Goal: Check status: Check status

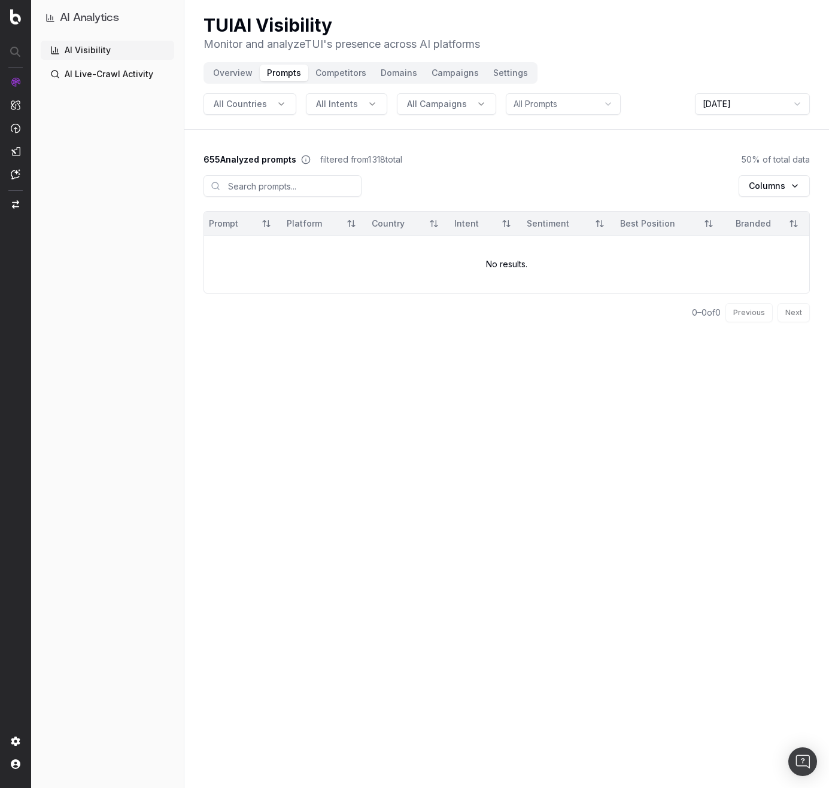
click at [765, 111] on html "AI Analytics AI Visibility AI Live-Crawl Activity TUI AI Visibility Monitor and…" at bounding box center [414, 394] width 829 height 788
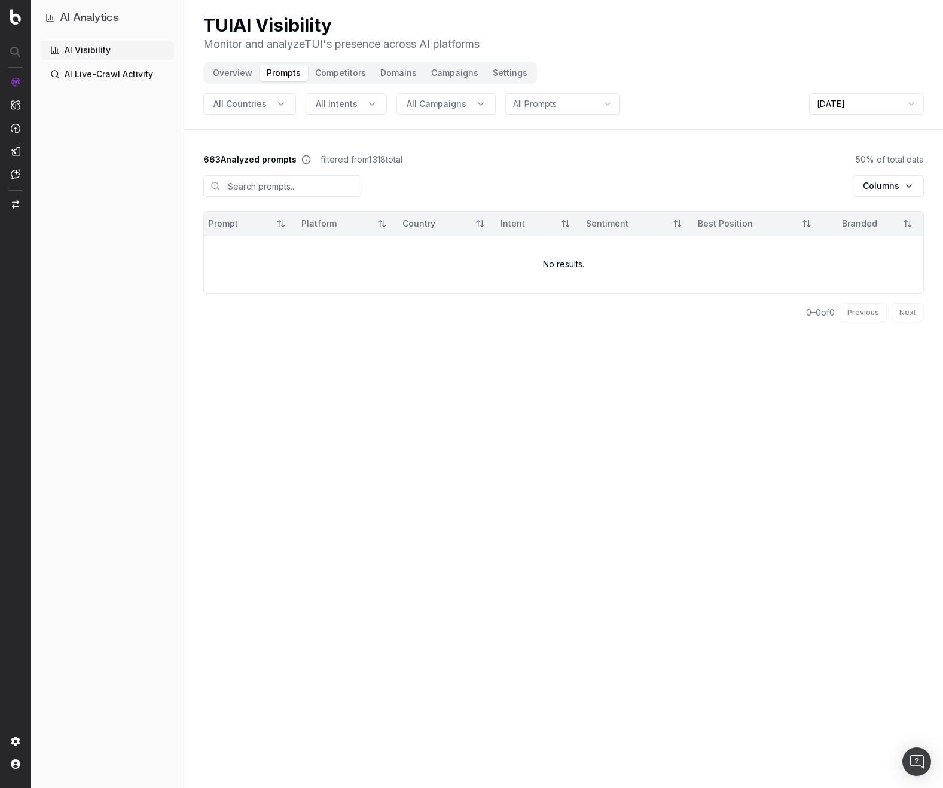
click at [558, 261] on td "No results." at bounding box center [564, 264] width 720 height 57
click at [842, 315] on div "Previous Next" at bounding box center [882, 312] width 84 height 19
click at [842, 108] on html "AI Analytics AI Visibility AI Live-Crawl Activity TUI AI Visibility Monitor and…" at bounding box center [471, 394] width 943 height 788
click at [510, 168] on html "AI Analytics AI Visibility AI Live-Crawl Activity TUI AI Visibility Monitor and…" at bounding box center [471, 394] width 943 height 788
click at [296, 189] on input at bounding box center [282, 186] width 158 height 22
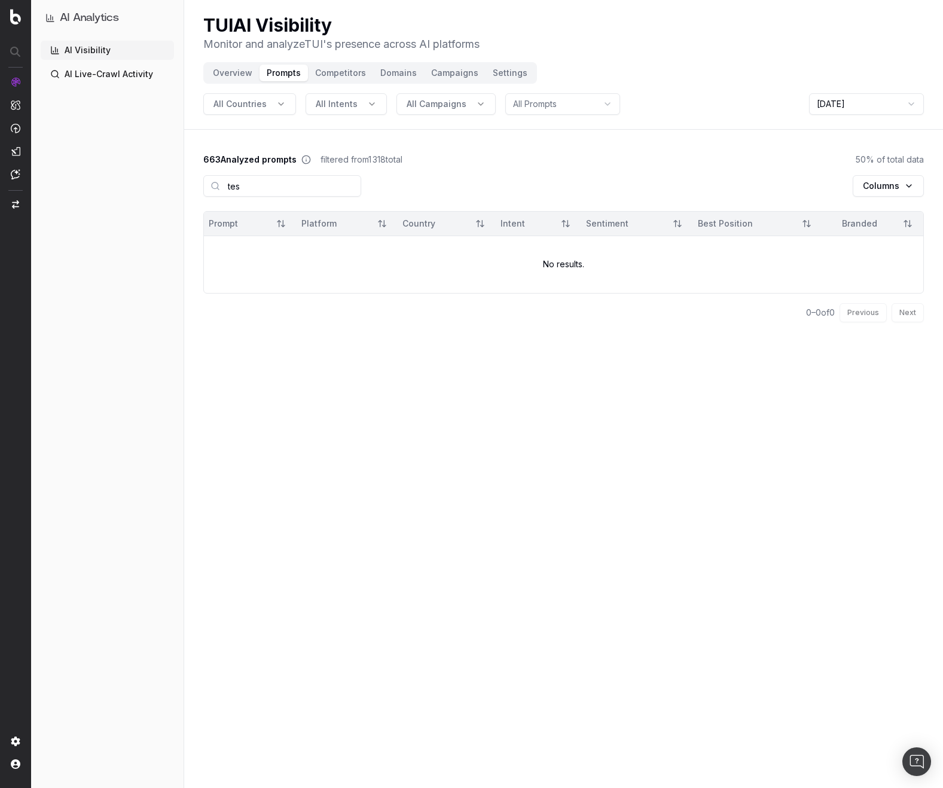
type input "test"
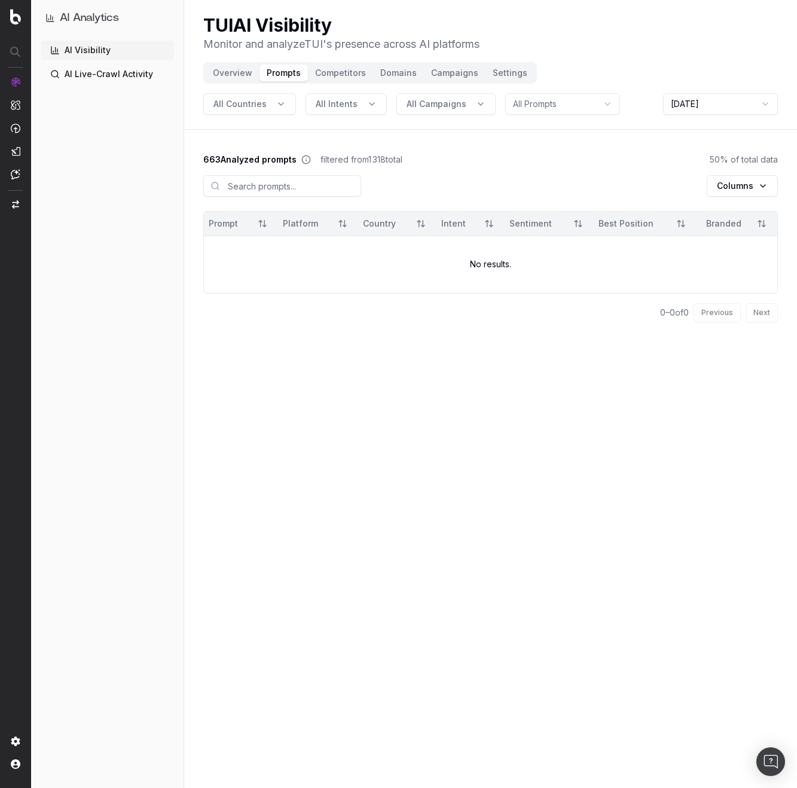
click at [719, 103] on html "AI Analytics AI Visibility AI Live-Crawl Activity TUI AI Visibility Monitor and…" at bounding box center [398, 394] width 797 height 788
click at [715, 105] on html "AI Analytics AI Visibility AI Live-Crawl Activity TUI AI Visibility Monitor and…" at bounding box center [398, 394] width 797 height 788
click at [713, 106] on html "AI Analytics AI Visibility AI Live-Crawl Activity TUI AI Visibility Monitor and…" at bounding box center [398, 394] width 797 height 788
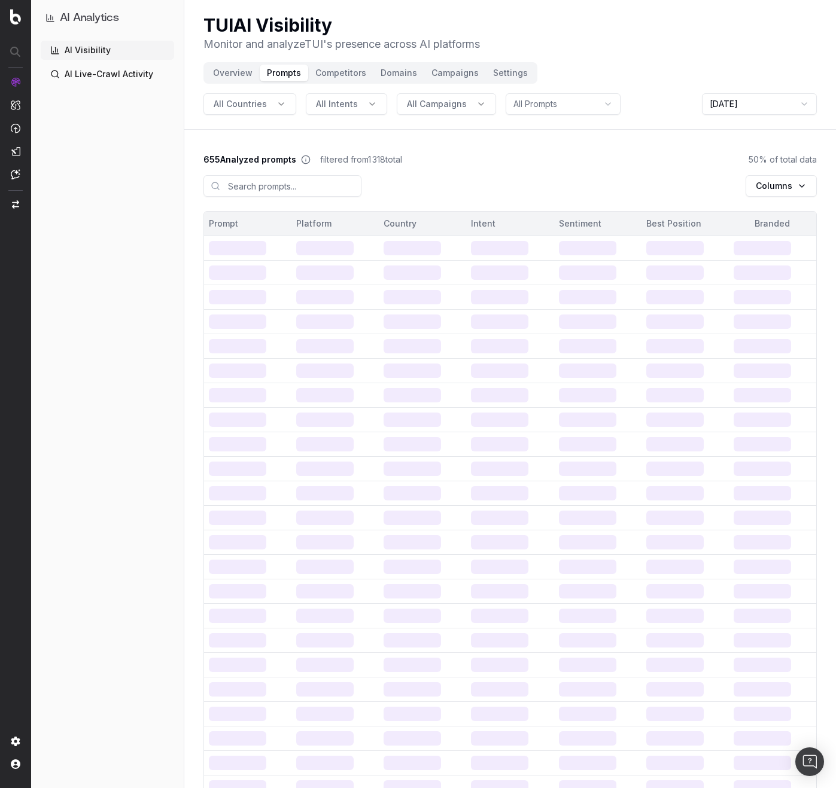
click at [744, 105] on html "AI Analytics AI Visibility AI Live-Crawl Activity TUI AI Visibility Monitor and…" at bounding box center [418, 394] width 836 height 788
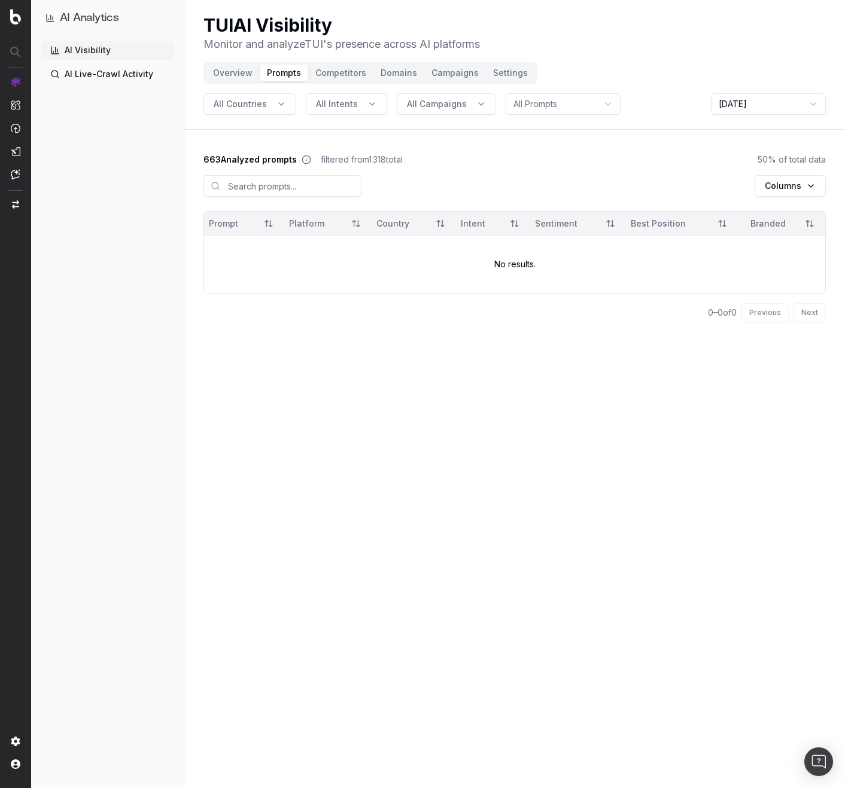
click at [652, 166] on div "Columns" at bounding box center [514, 188] width 622 height 45
click at [748, 102] on html "AI Analytics AI Visibility AI Live-Crawl Activity TUI AI Visibility Monitor and…" at bounding box center [422, 394] width 845 height 788
click at [736, 107] on html "AI Analytics AI Visibility AI Live-Crawl Activity TUI AI Visibility Monitor and…" at bounding box center [422, 394] width 845 height 788
click at [312, 602] on div "TUI AI Visibility Monitor and analyze TUI 's presence across AI platforms Overv…" at bounding box center [514, 394] width 660 height 788
